Goal: Task Accomplishment & Management: Use online tool/utility

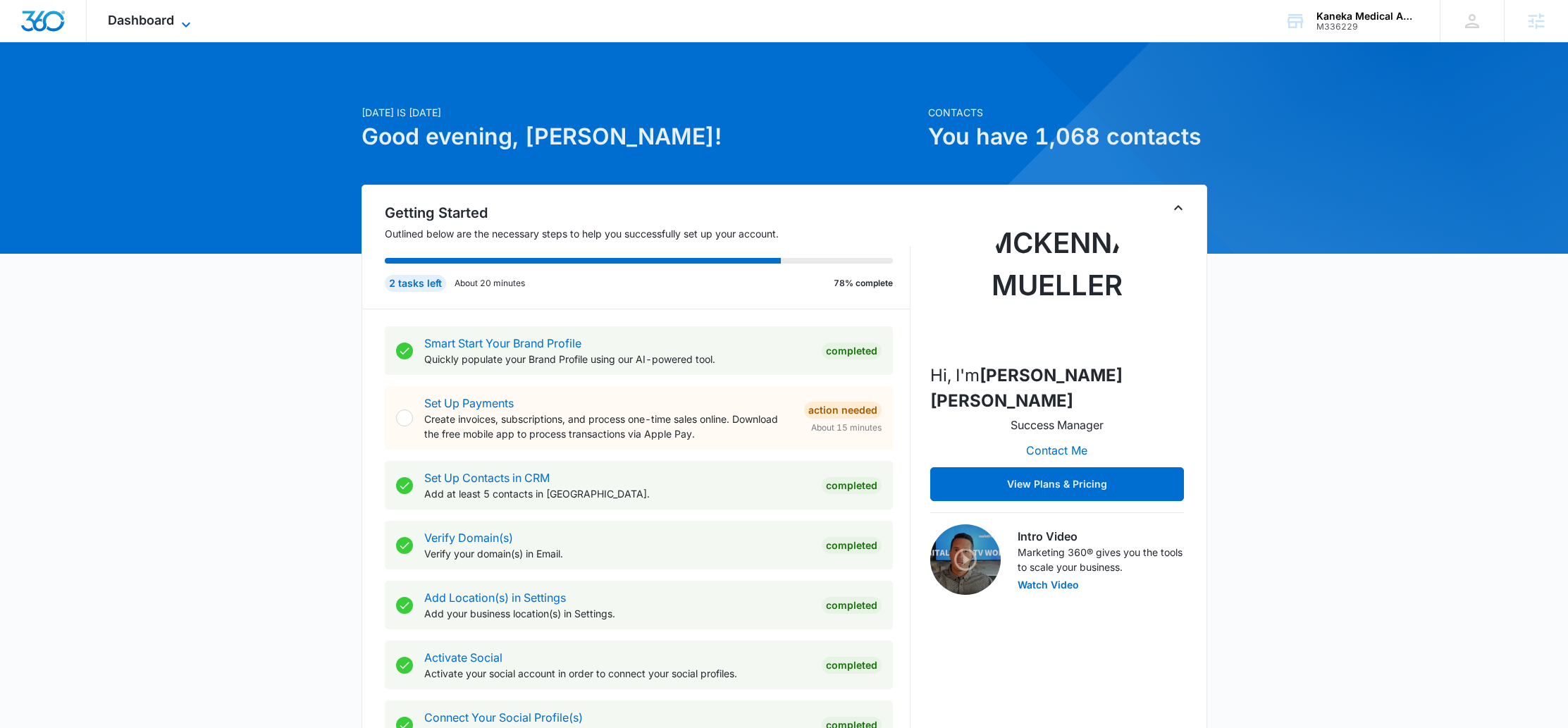
click at [124, 19] on span "Dashboard" at bounding box center [141, 19] width 66 height 15
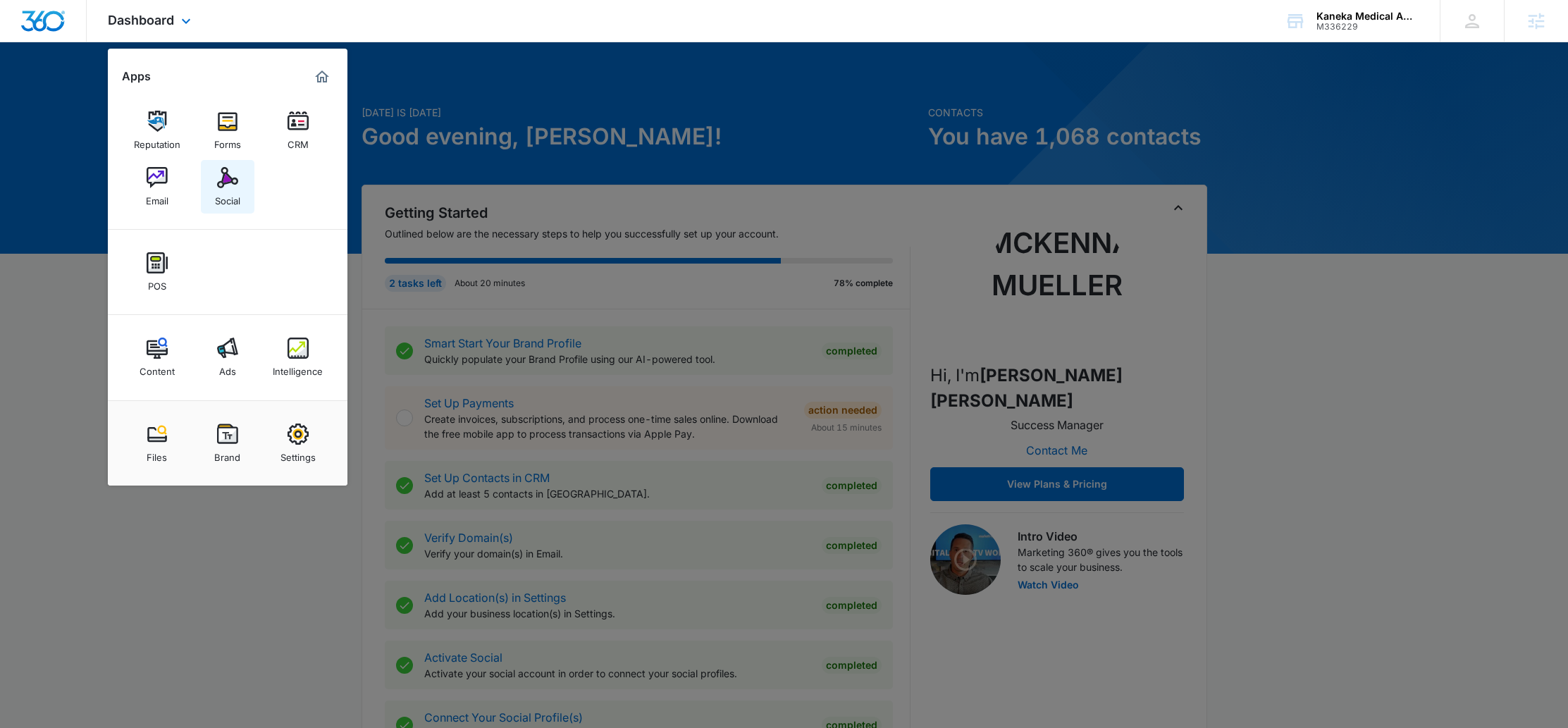
click at [211, 179] on link "Social" at bounding box center [228, 187] width 54 height 54
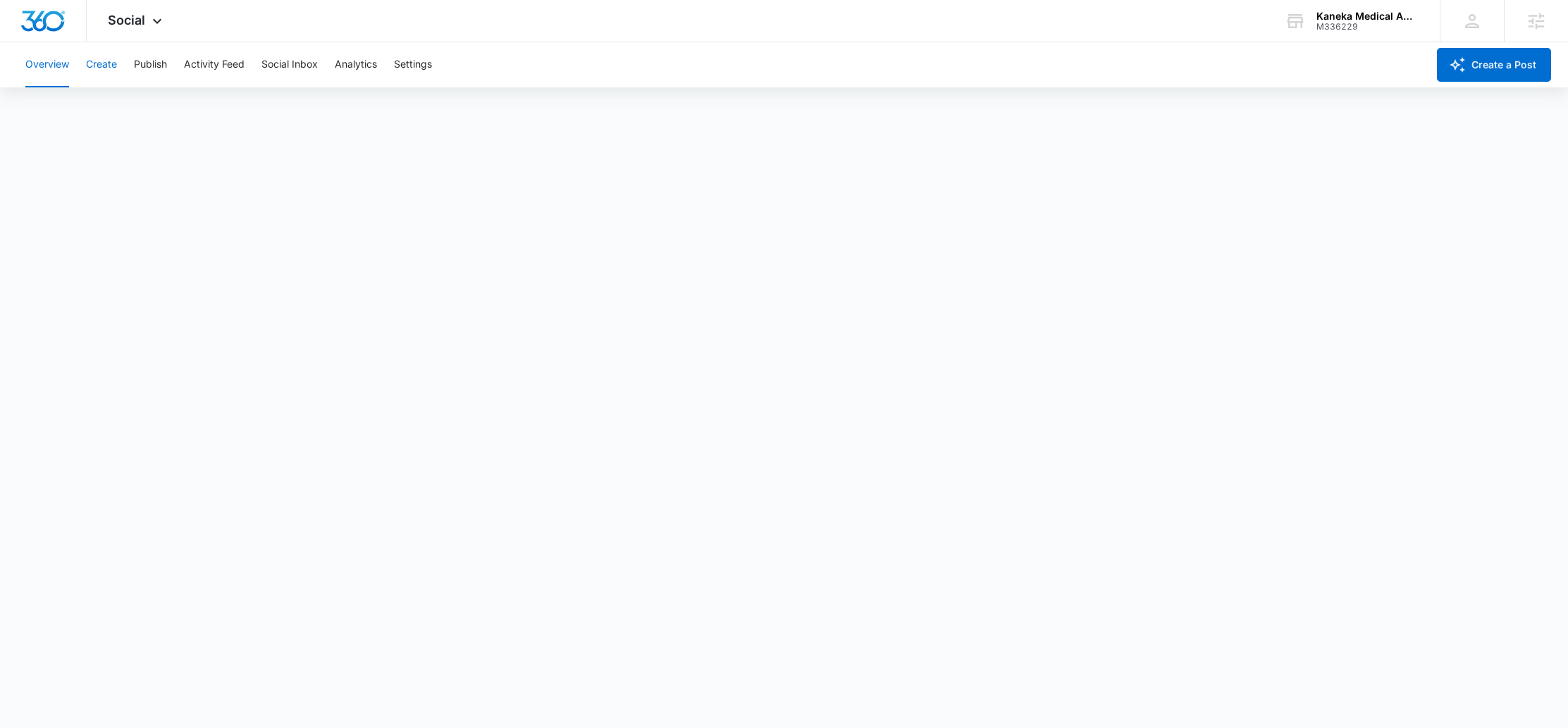
click at [105, 71] on button "Create" at bounding box center [102, 65] width 31 height 45
click at [149, 71] on button "Publish" at bounding box center [150, 65] width 33 height 45
click at [113, 112] on button "Schedules" at bounding box center [108, 107] width 48 height 39
click at [43, 105] on button "Calendar" at bounding box center [46, 107] width 42 height 39
click at [110, 105] on button "Schedules" at bounding box center [108, 107] width 48 height 39
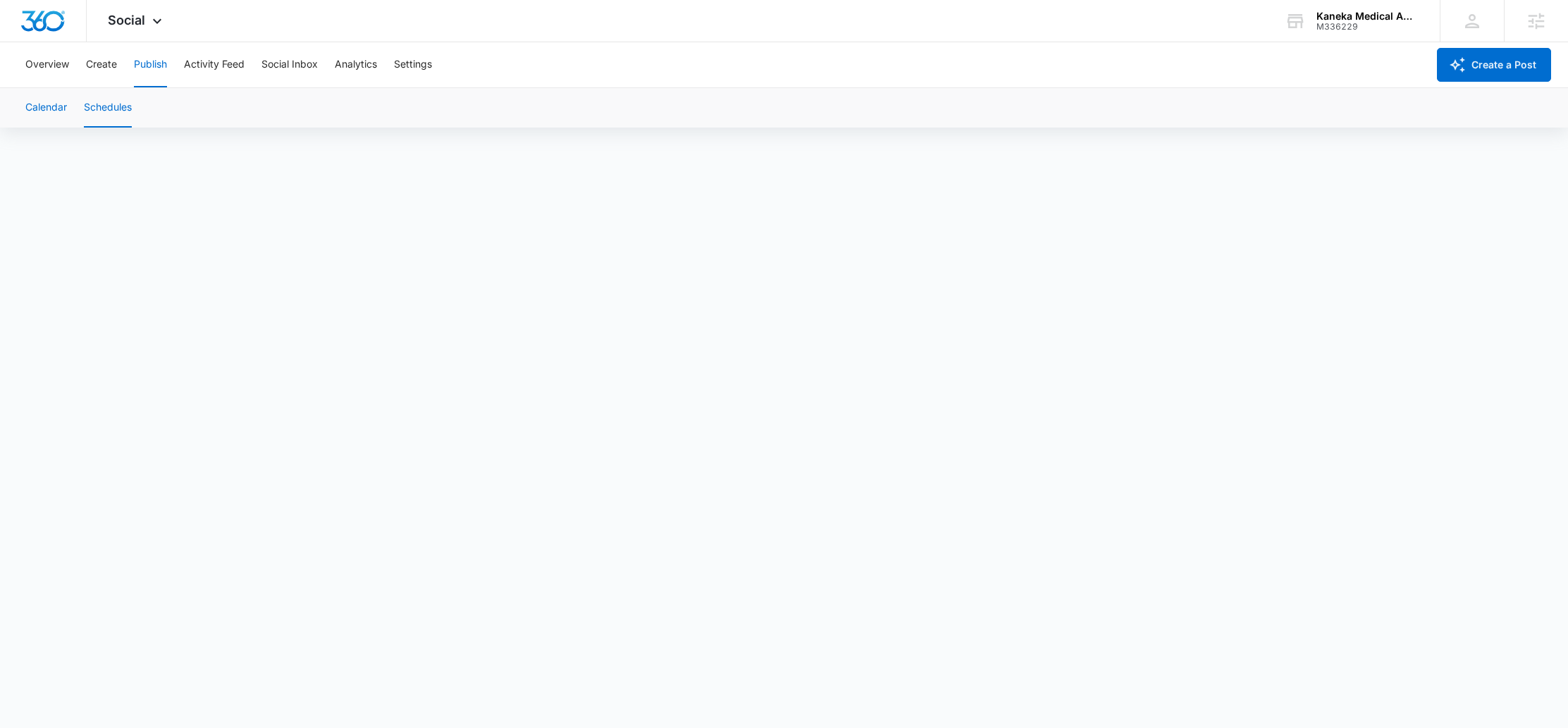
click at [48, 111] on button "Calendar" at bounding box center [46, 107] width 42 height 39
